Goal: Communication & Community: Answer question/provide support

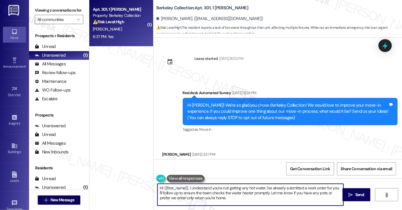
scroll to position [568, 0]
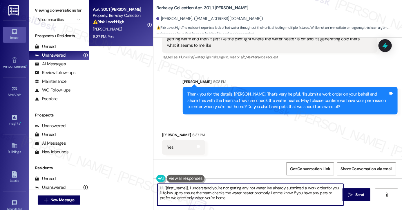
click at [265, 107] on div "Thank you for the details, [PERSON_NAME]. That’s very helpful. I’ll submit a wo…" at bounding box center [288, 100] width 201 height 19
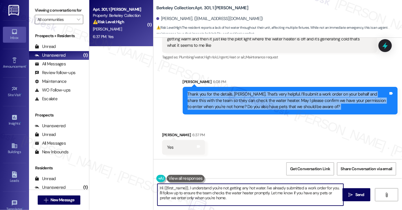
click at [265, 107] on div "Thank you for the details, [PERSON_NAME]. That’s very helpful. I’ll submit a wo…" at bounding box center [288, 100] width 201 height 19
click at [226, 98] on div "Thank you for the details, [PERSON_NAME]. That’s very helpful. I’ll submit a wo…" at bounding box center [288, 100] width 201 height 19
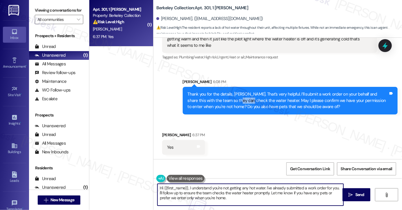
click at [226, 98] on div "Thank you for the details, [PERSON_NAME]. That’s very helpful. I’ll submit a wo…" at bounding box center [288, 100] width 201 height 19
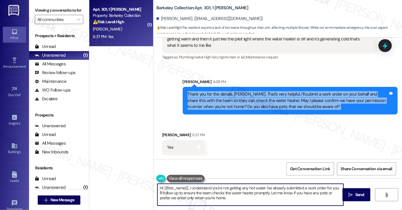
click at [226, 98] on div "Thank you for the details, [PERSON_NAME]. That’s very helpful. I’ll submit a wo…" at bounding box center [288, 100] width 201 height 19
click at [271, 101] on div "Thank you for the details, [PERSON_NAME]. That’s very helpful. I’ll submit a wo…" at bounding box center [288, 100] width 201 height 19
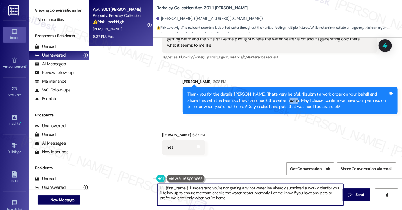
click at [271, 101] on div "Thank you for the details, [PERSON_NAME]. That’s very helpful. I’ll submit a wo…" at bounding box center [288, 100] width 201 height 19
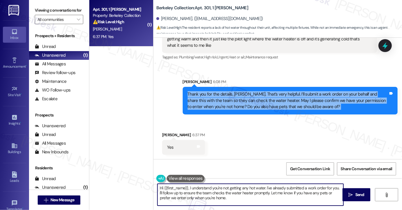
click at [271, 101] on div "Thank you for the details, [PERSON_NAME]. That’s very helpful. I’ll submit a wo…" at bounding box center [288, 100] width 201 height 19
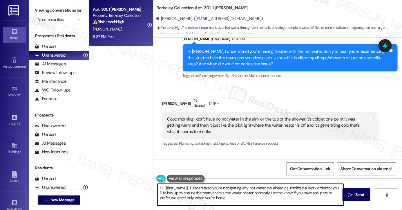
scroll to position [481, 0]
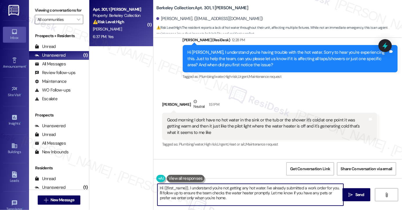
click at [226, 126] on div "Good morning I don't have no hot water in the sink or the tub or the shower it'…" at bounding box center [267, 126] width 201 height 19
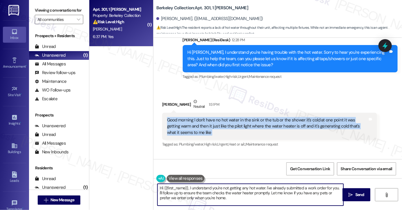
click at [226, 126] on div "Good morning I don't have no hot water in the sink or the tub or the shower it'…" at bounding box center [267, 126] width 201 height 19
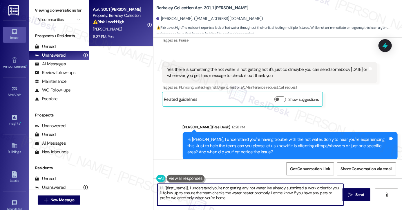
scroll to position [365, 0]
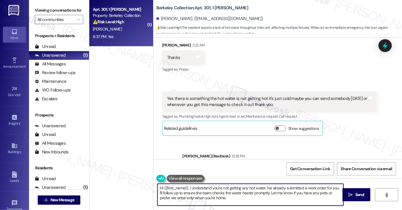
click at [202, 101] on div "Yes there is something the hot water is not getting hot it's just cold maybe yo…" at bounding box center [267, 101] width 201 height 12
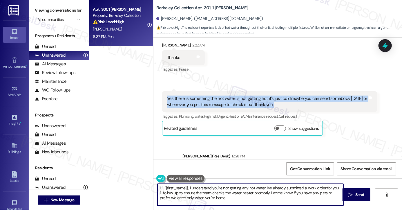
click at [202, 101] on div "Yes there is something the hot water is not getting hot it's just cold maybe yo…" at bounding box center [267, 101] width 201 height 12
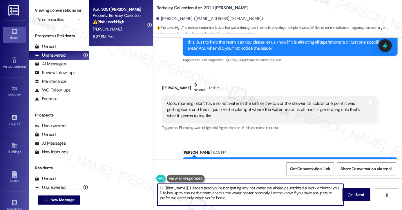
scroll to position [539, 0]
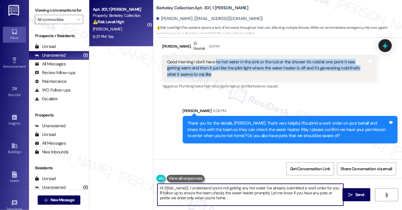
drag, startPoint x: 214, startPoint y: 61, endPoint x: 328, endPoint y: 71, distance: 115.0
click at [328, 71] on div "Good morning I don't have no hot water in the sink or the tub or the shower it'…" at bounding box center [267, 68] width 201 height 19
copy div "no hot water in the sink or the tub or the shower it's cold at one point it was…"
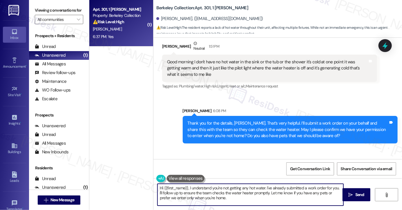
click at [42, 9] on label "Viewing conversations for" at bounding box center [59, 10] width 48 height 9
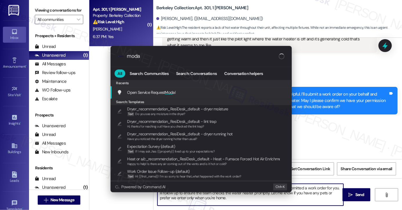
type input "modal"
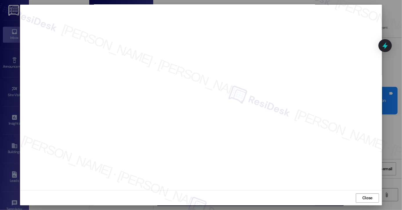
scroll to position [0, 0]
click at [366, 198] on span "Close" at bounding box center [367, 201] width 10 height 6
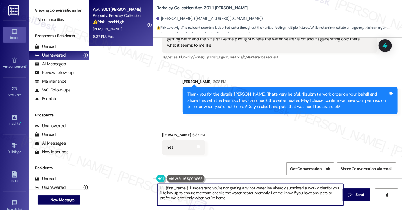
click at [211, 184] on textarea "Hi {{first_name}}, I understand you're not getting any hot water. I've already …" at bounding box center [250, 195] width 186 height 22
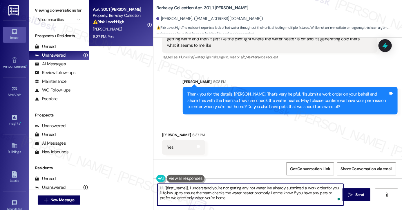
click at [211, 184] on textarea "Hi {{first_name}}, I understand you're not getting any hot water. I've already …" at bounding box center [250, 195] width 186 height 22
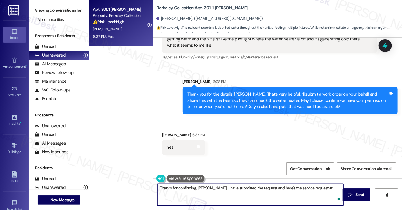
paste textarea "7562816"
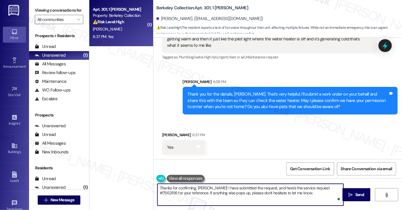
click at [215, 187] on textarea "Thanks for confirming, [PERSON_NAME]! I have submitted the request, and here's …" at bounding box center [250, 195] width 186 height 22
click at [300, 191] on textarea "Thanks for confirming, [PERSON_NAME]! I have submitted the request, and here's …" at bounding box center [250, 195] width 186 height 22
click at [261, 189] on textarea "Thanks for confirming, [PERSON_NAME]! I have submitted the request, and here's …" at bounding box center [250, 195] width 186 height 22
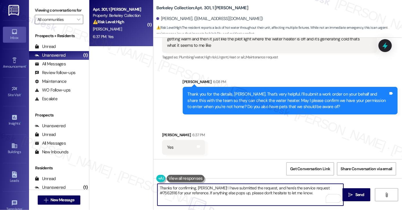
click at [261, 189] on textarea "Thanks for confirming, [PERSON_NAME]! I have submitted the request, and here's …" at bounding box center [250, 195] width 186 height 22
type textarea "Thanks for confirming, [PERSON_NAME]! I have submitted the request, and here's …"
click at [353, 192] on span " Send" at bounding box center [356, 194] width 18 height 6
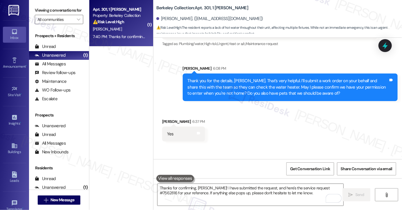
scroll to position [615, 0]
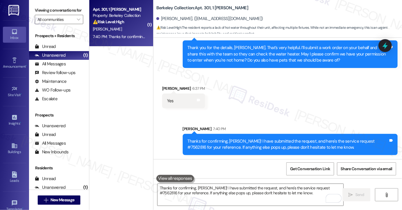
click at [361, 141] on div "Thanks for confirming, [PERSON_NAME]! I have submitted the request, and here's …" at bounding box center [288, 144] width 201 height 12
copy div "7562816"
click at [303, 111] on div "Received via SMS [PERSON_NAME] 6:37 PM Yes Tags and notes" at bounding box center [277, 92] width 248 height 40
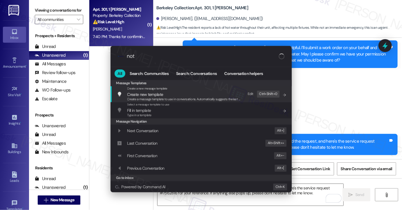
type input "note"
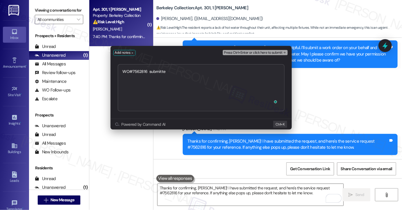
type textarea "WO#7562816 submitted"
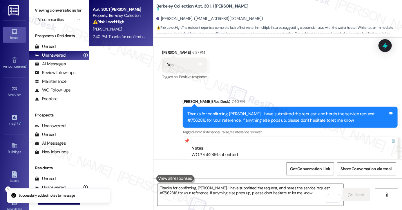
scroll to position [710, 0]
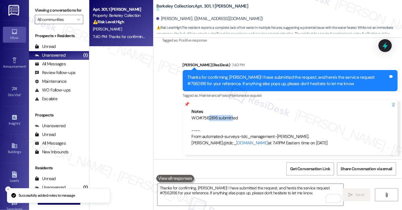
drag, startPoint x: 206, startPoint y: 115, endPoint x: 235, endPoint y: 113, distance: 29.0
click at [235, 116] on div "WO#7562816 submitted ---- From automated-surveys-tdc_management-[PERSON_NAME].[…" at bounding box center [290, 130] width 197 height 31
click at [230, 67] on div "7:40 PM" at bounding box center [237, 65] width 14 height 6
